Goal: Use online tool/utility: Utilize a website feature to perform a specific function

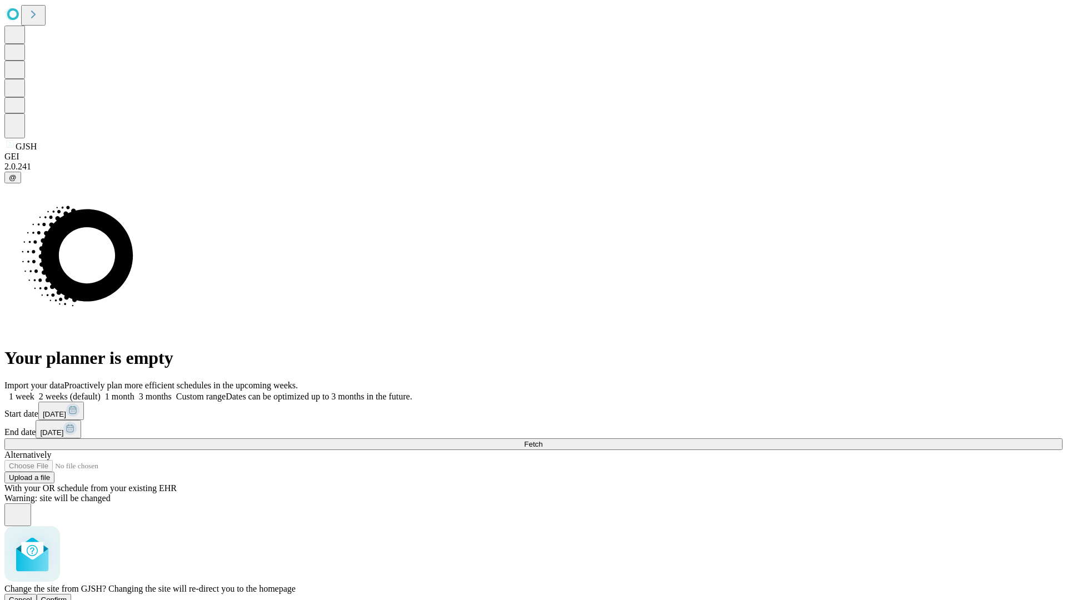
click at [67, 596] on span "Confirm" at bounding box center [54, 600] width 26 height 8
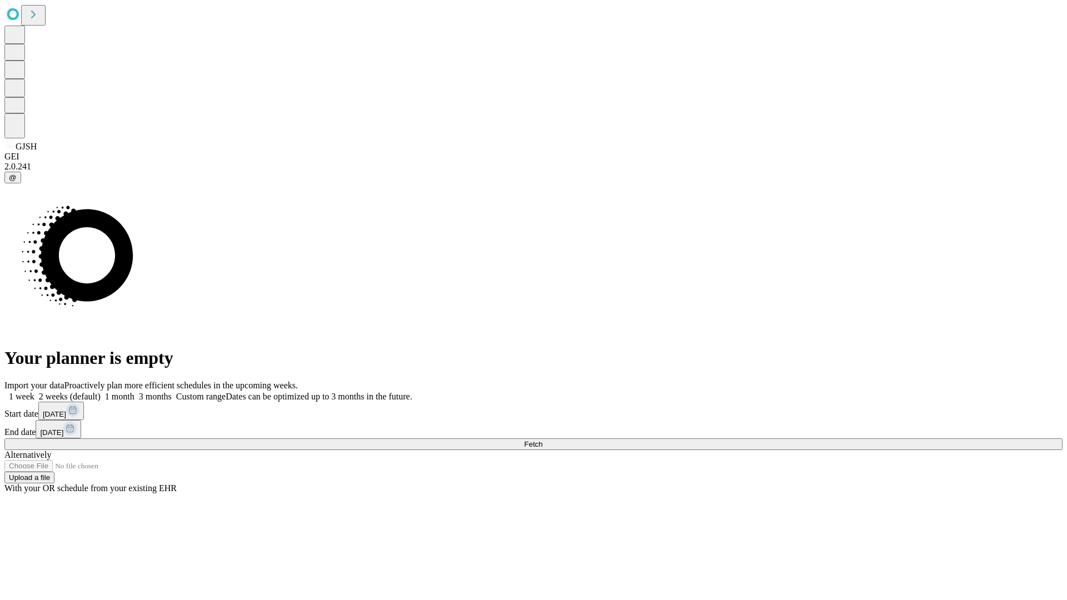
click at [101, 392] on label "2 weeks (default)" at bounding box center [67, 396] width 66 height 9
click at [543, 440] on span "Fetch" at bounding box center [533, 444] width 18 height 8
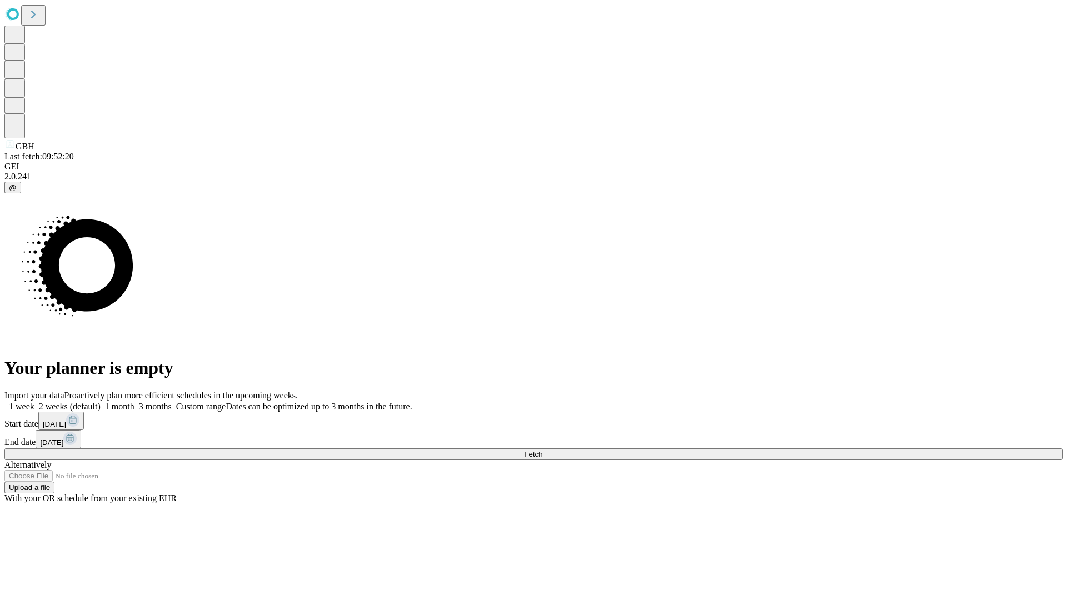
click at [101, 402] on label "2 weeks (default)" at bounding box center [67, 406] width 66 height 9
click at [543, 450] on span "Fetch" at bounding box center [533, 454] width 18 height 8
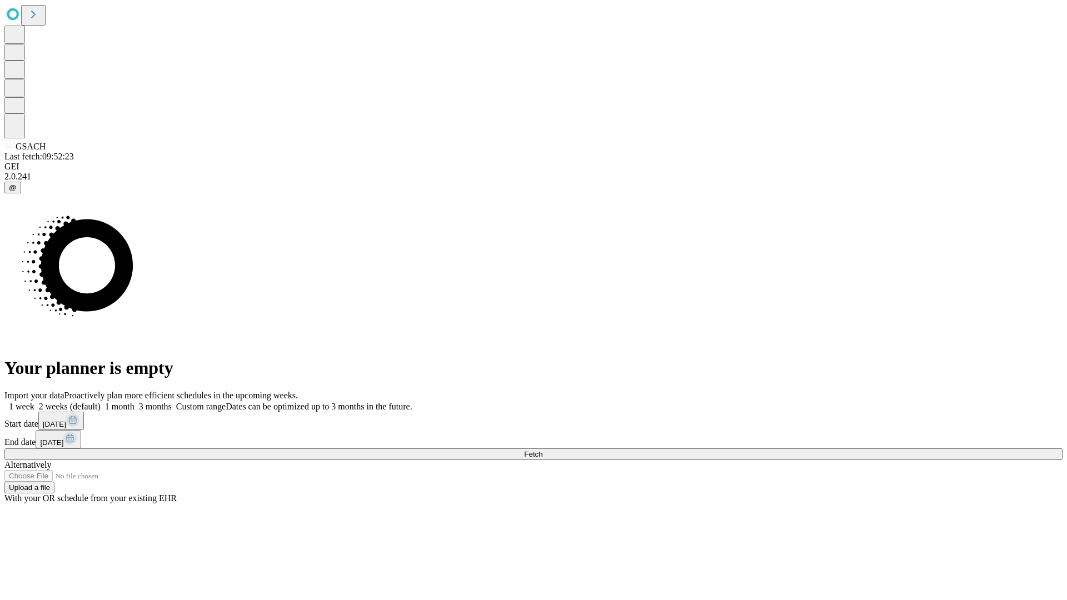
click at [101, 402] on label "2 weeks (default)" at bounding box center [67, 406] width 66 height 9
click at [543, 450] on span "Fetch" at bounding box center [533, 454] width 18 height 8
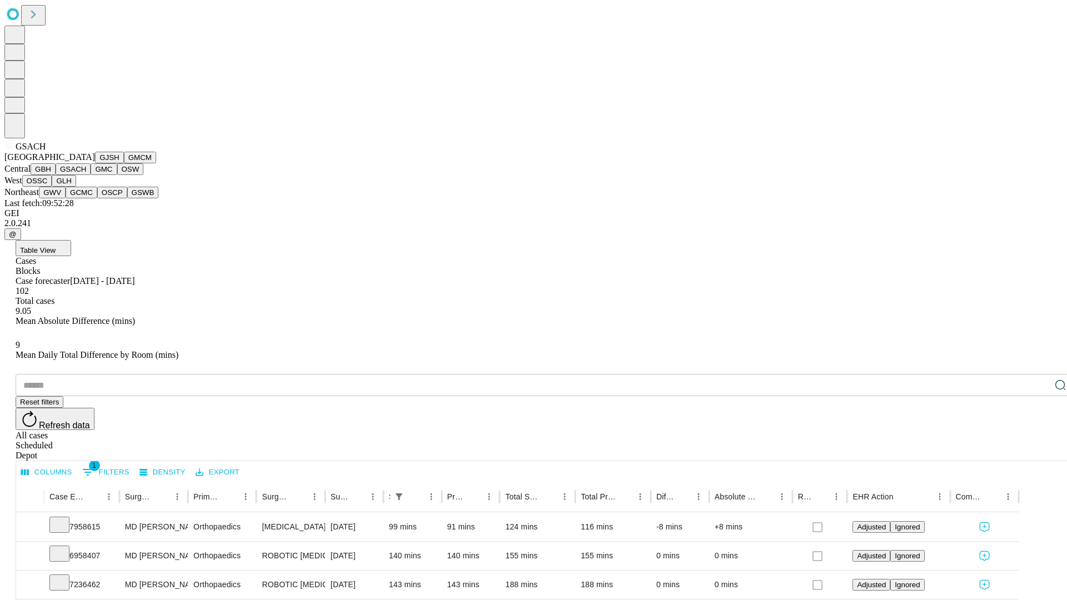
click at [91, 175] on button "GMC" at bounding box center [104, 169] width 26 height 12
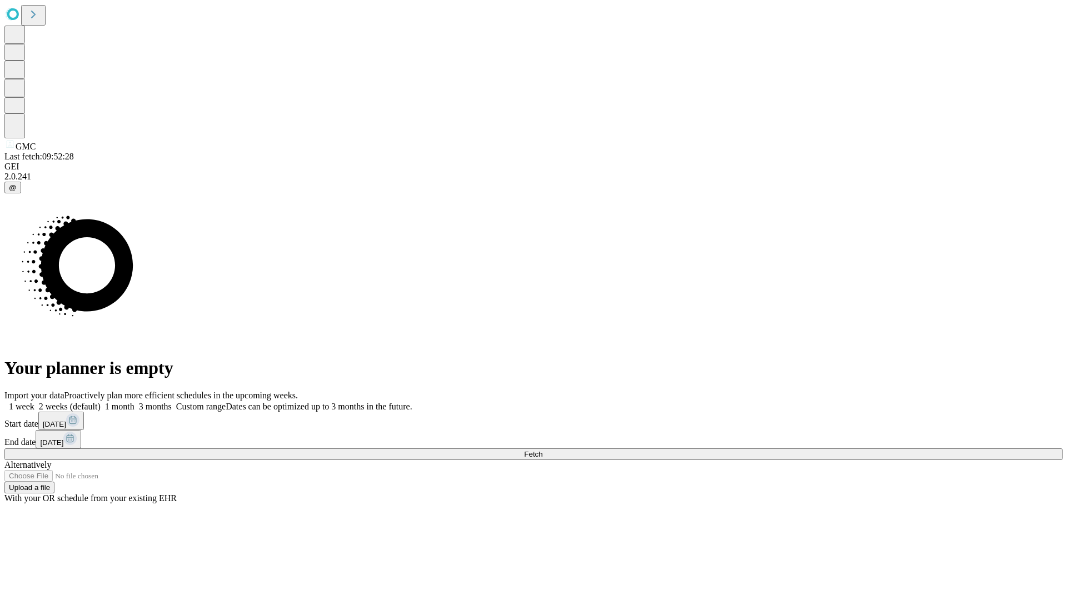
click at [543, 450] on span "Fetch" at bounding box center [533, 454] width 18 height 8
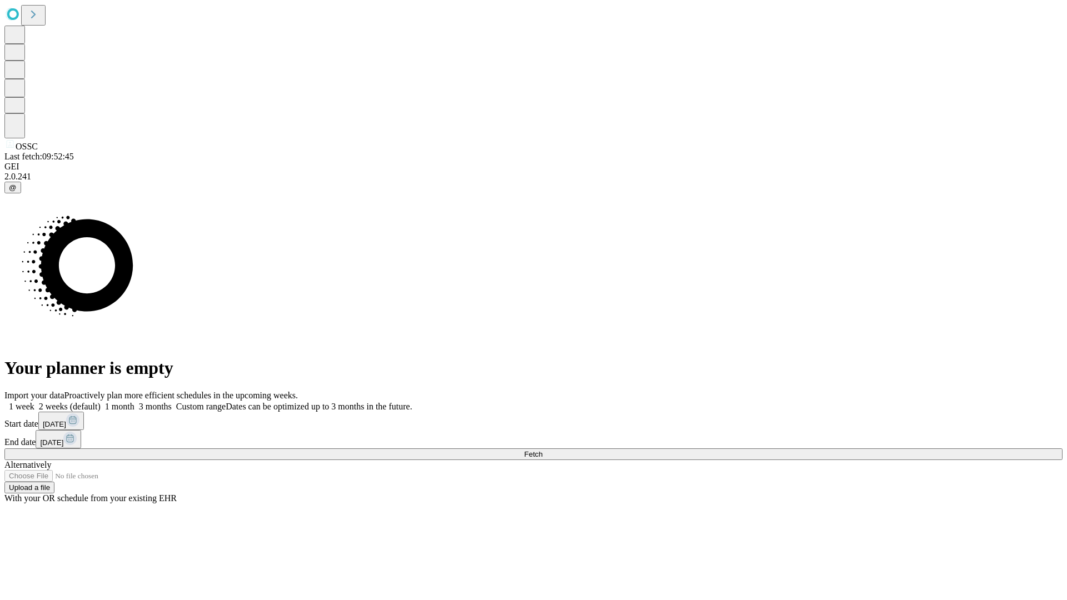
click at [101, 402] on label "2 weeks (default)" at bounding box center [67, 406] width 66 height 9
click at [543, 450] on span "Fetch" at bounding box center [533, 454] width 18 height 8
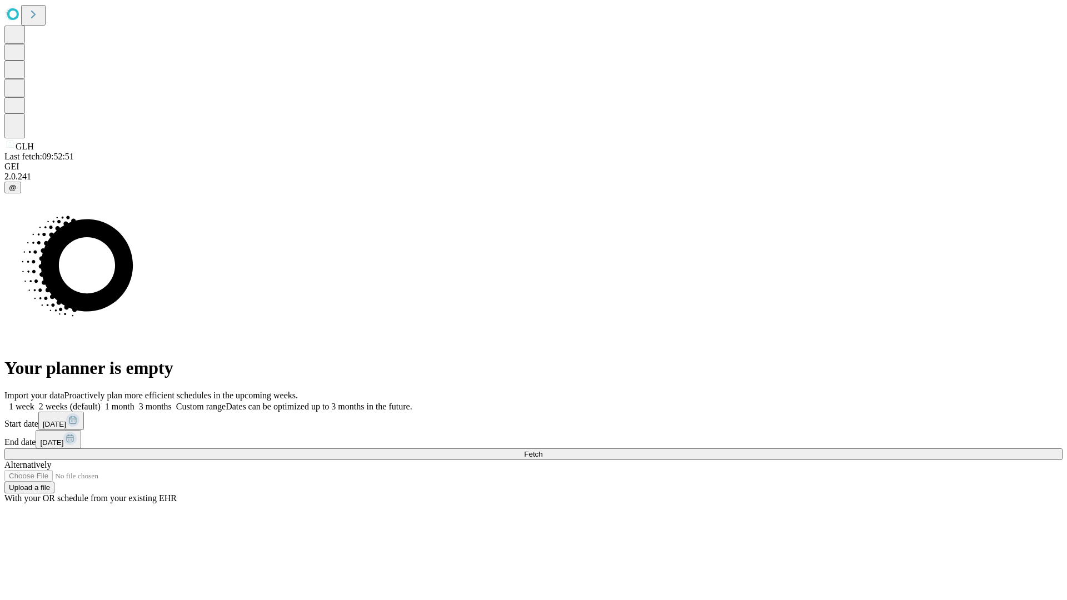
click at [543, 450] on span "Fetch" at bounding box center [533, 454] width 18 height 8
click at [101, 402] on label "2 weeks (default)" at bounding box center [67, 406] width 66 height 9
click at [543, 450] on span "Fetch" at bounding box center [533, 454] width 18 height 8
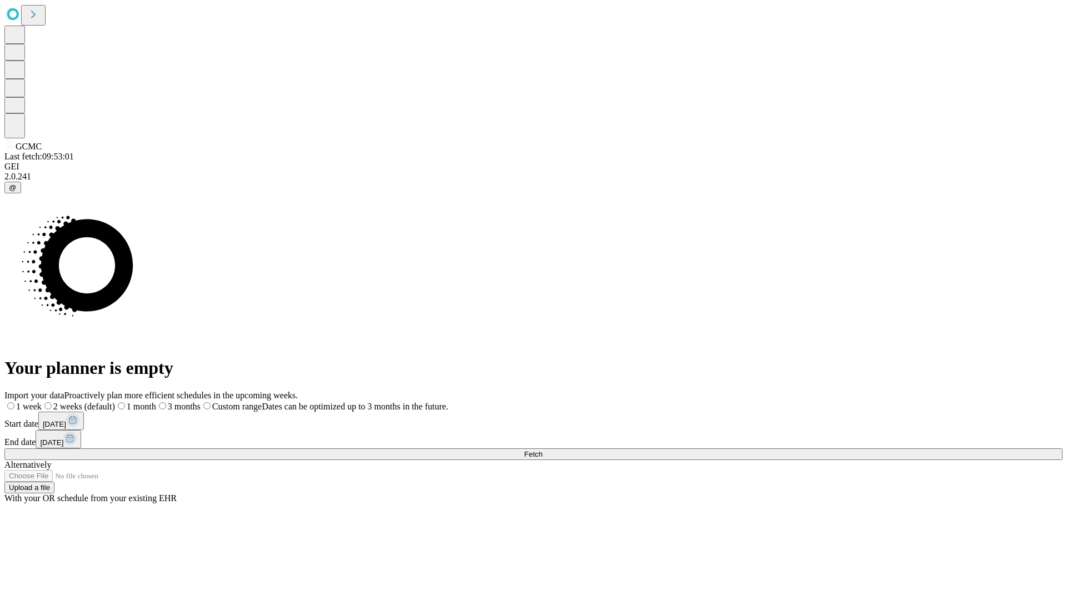
click at [115, 402] on label "2 weeks (default)" at bounding box center [78, 406] width 73 height 9
click at [543, 450] on span "Fetch" at bounding box center [533, 454] width 18 height 8
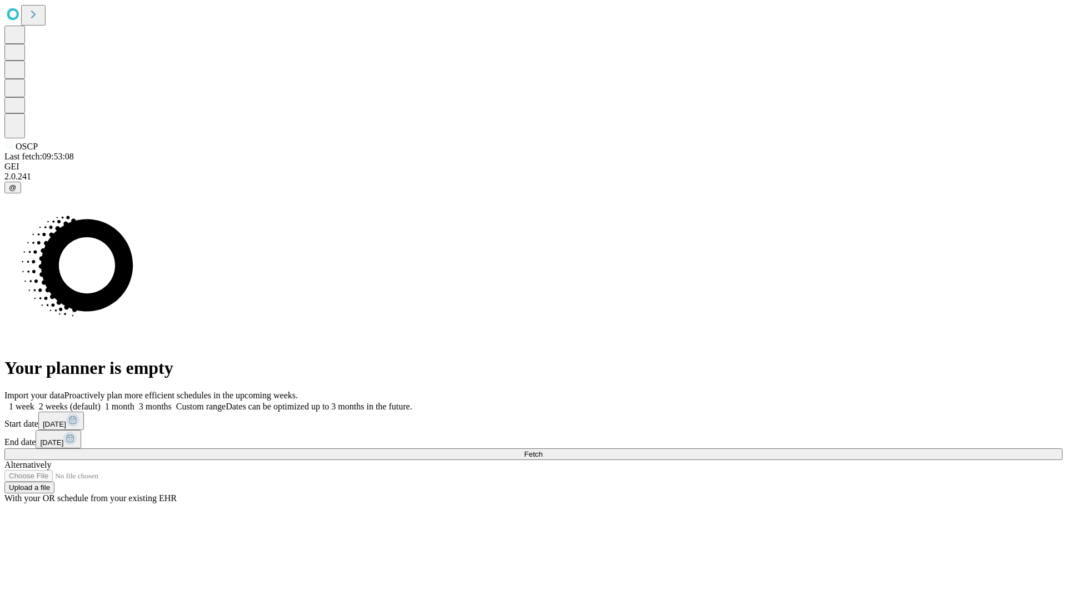
click at [101, 402] on label "2 weeks (default)" at bounding box center [67, 406] width 66 height 9
click at [543, 450] on span "Fetch" at bounding box center [533, 454] width 18 height 8
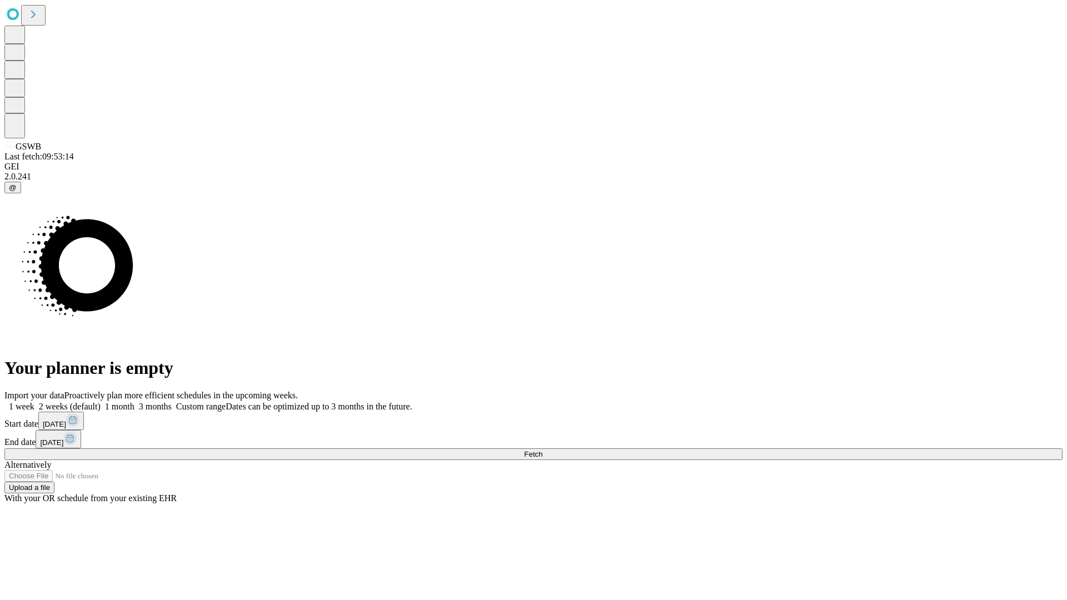
click at [101, 402] on label "2 weeks (default)" at bounding box center [67, 406] width 66 height 9
click at [543, 450] on span "Fetch" at bounding box center [533, 454] width 18 height 8
